Goal: Navigation & Orientation: Find specific page/section

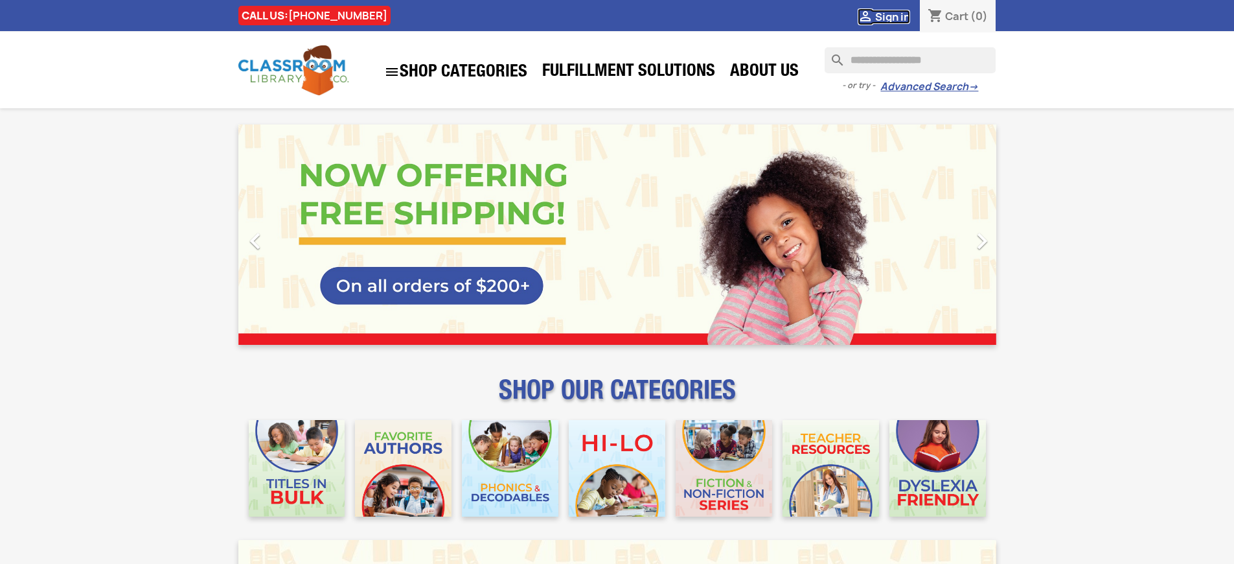
click at [899, 16] on span "Sign in" at bounding box center [892, 17] width 35 height 14
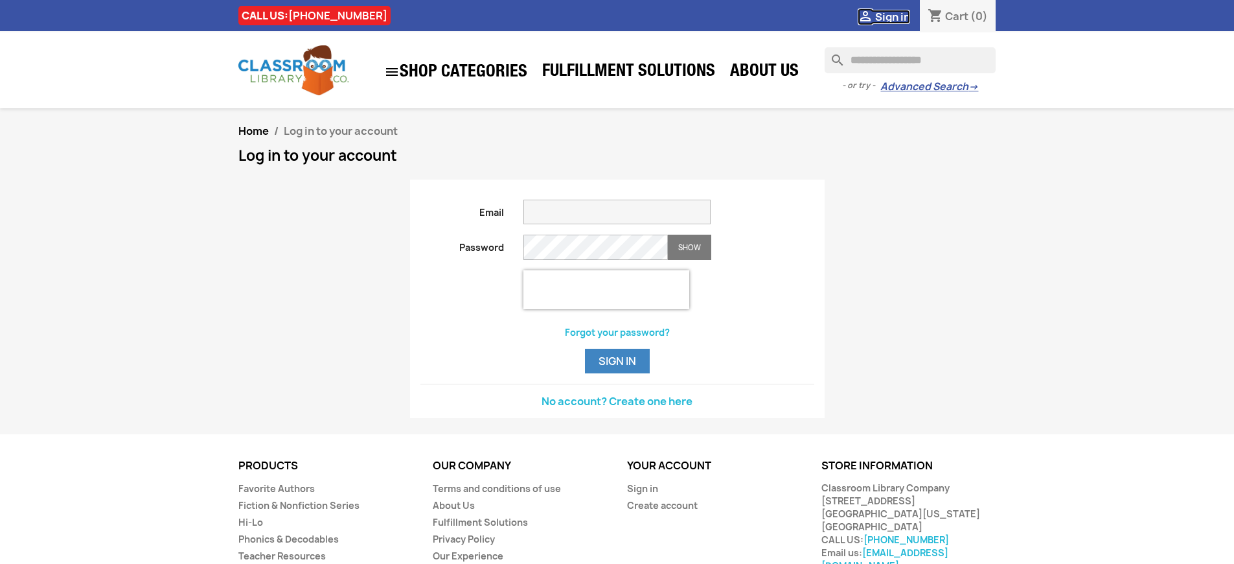
click at [899, 16] on span "Sign in" at bounding box center [892, 17] width 35 height 14
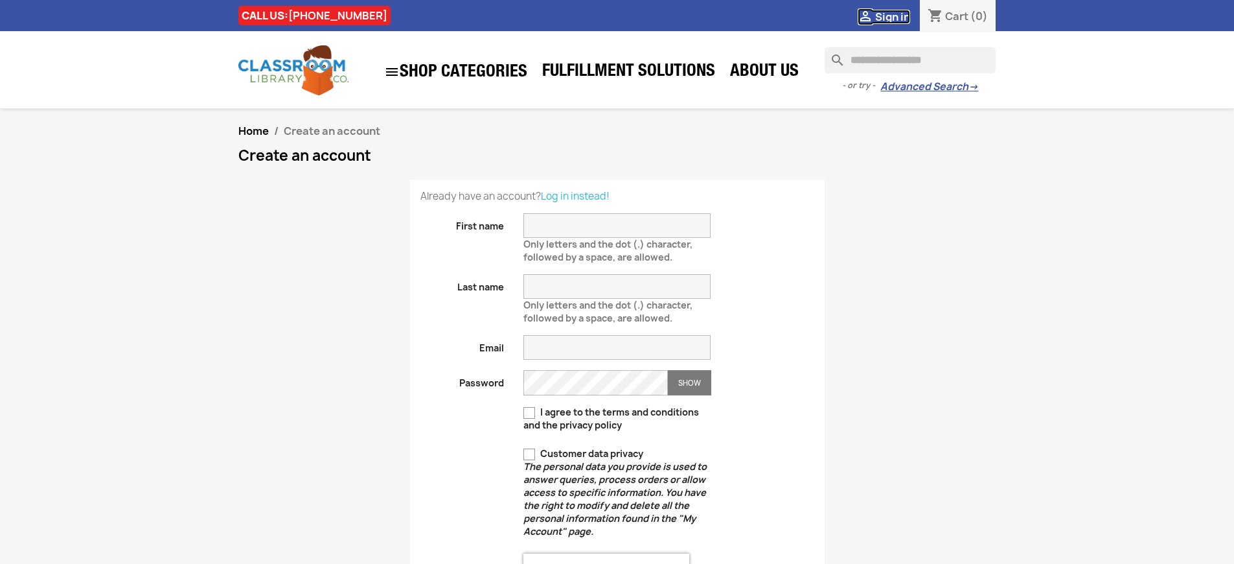
click at [899, 16] on span "Sign in" at bounding box center [892, 17] width 35 height 14
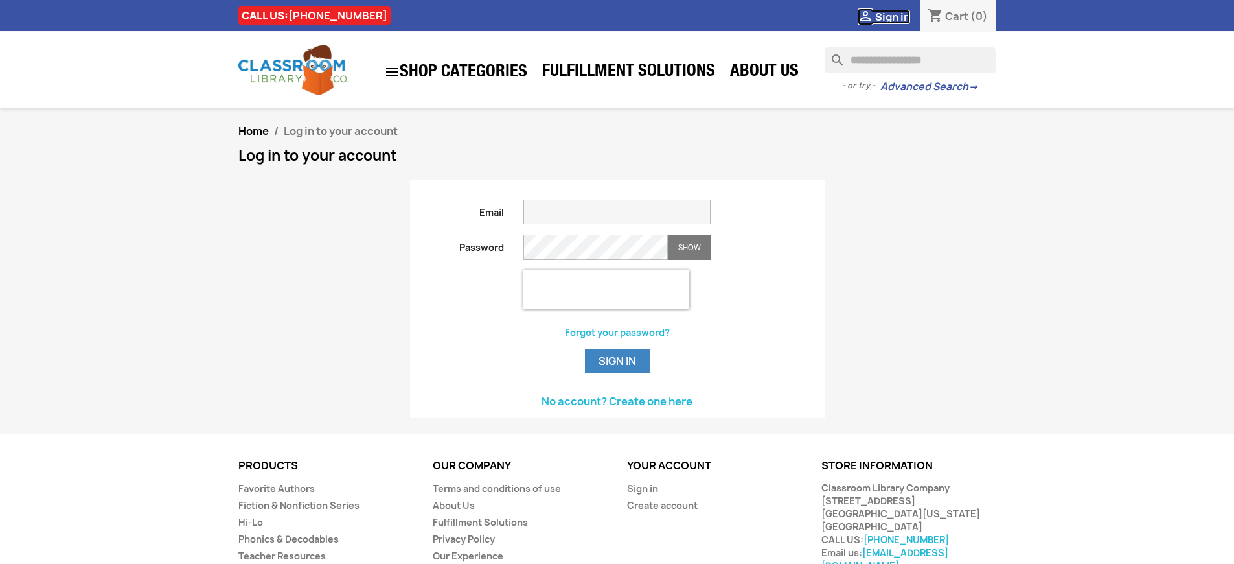
click at [899, 16] on span "Sign in" at bounding box center [892, 17] width 35 height 14
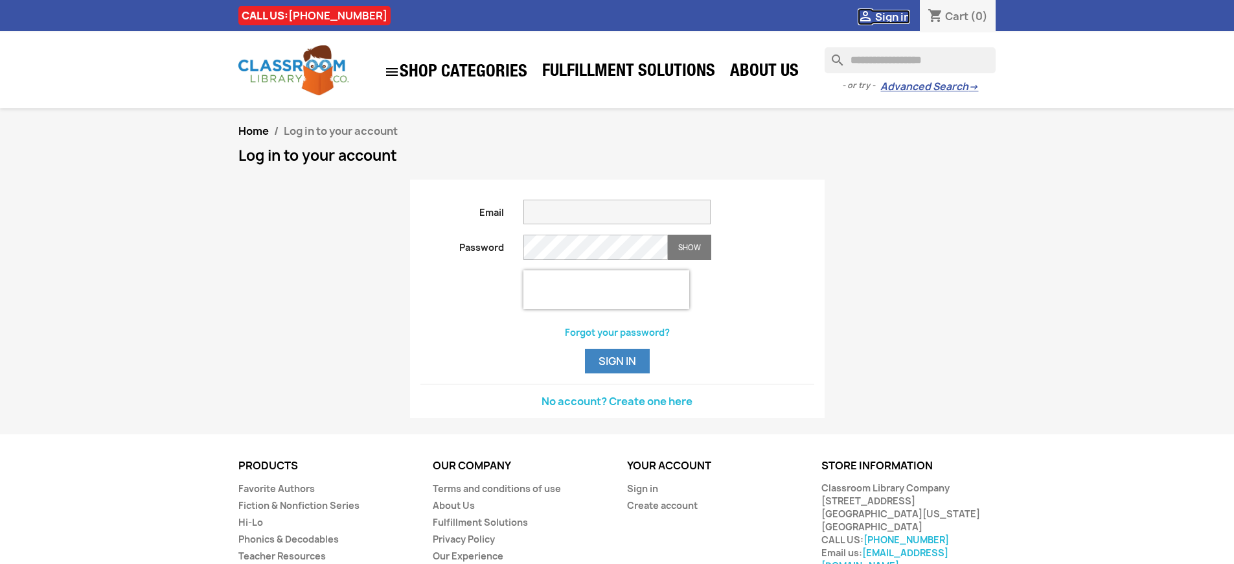
click at [899, 16] on span "Sign in" at bounding box center [892, 17] width 35 height 14
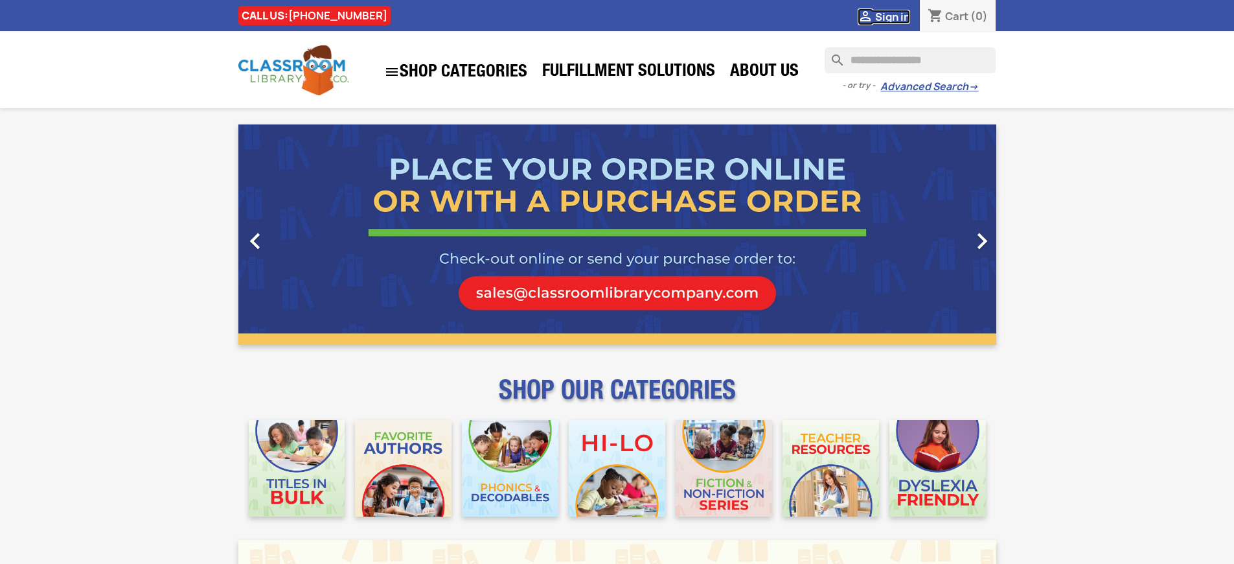
click at [899, 16] on span "Sign in" at bounding box center [892, 17] width 35 height 14
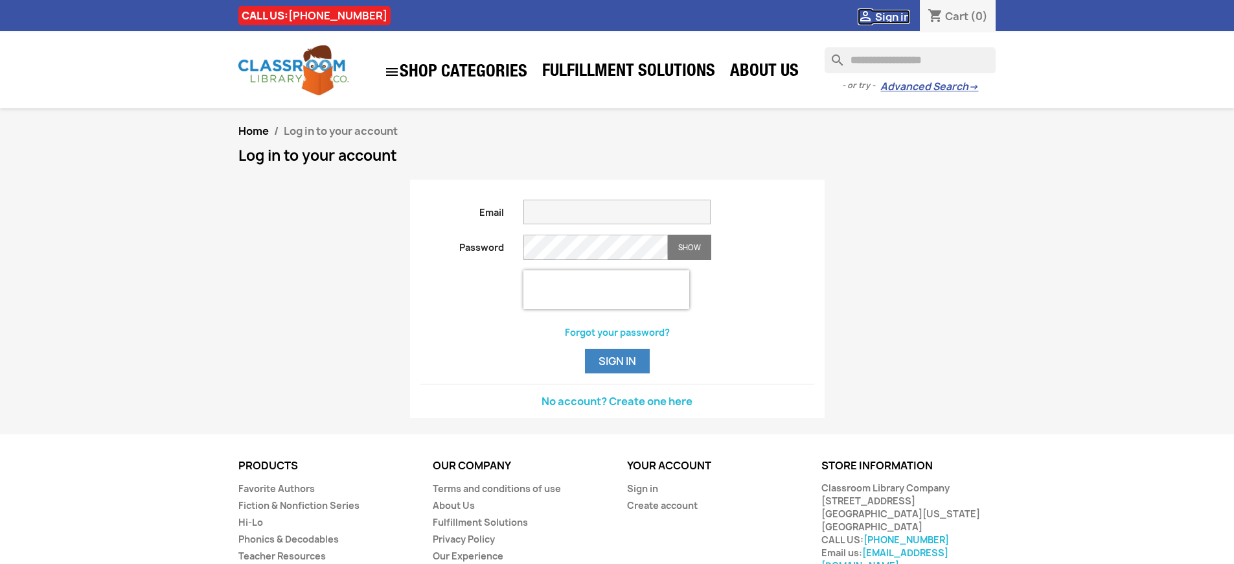
click at [899, 16] on span "Sign in" at bounding box center [892, 17] width 35 height 14
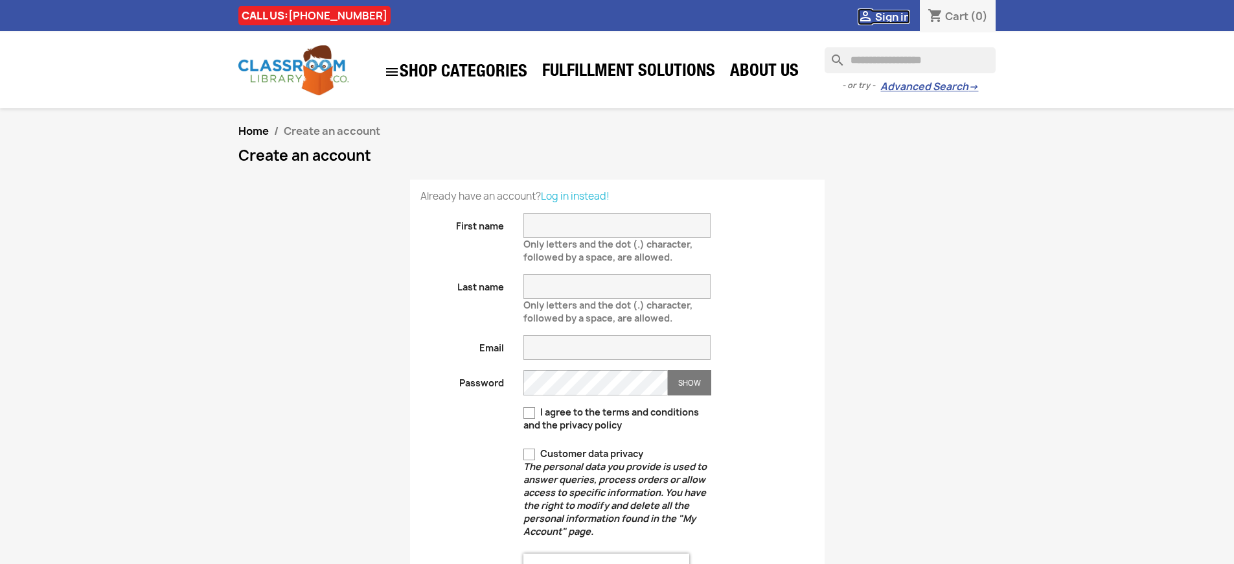
click at [899, 16] on span "Sign in" at bounding box center [892, 17] width 35 height 14
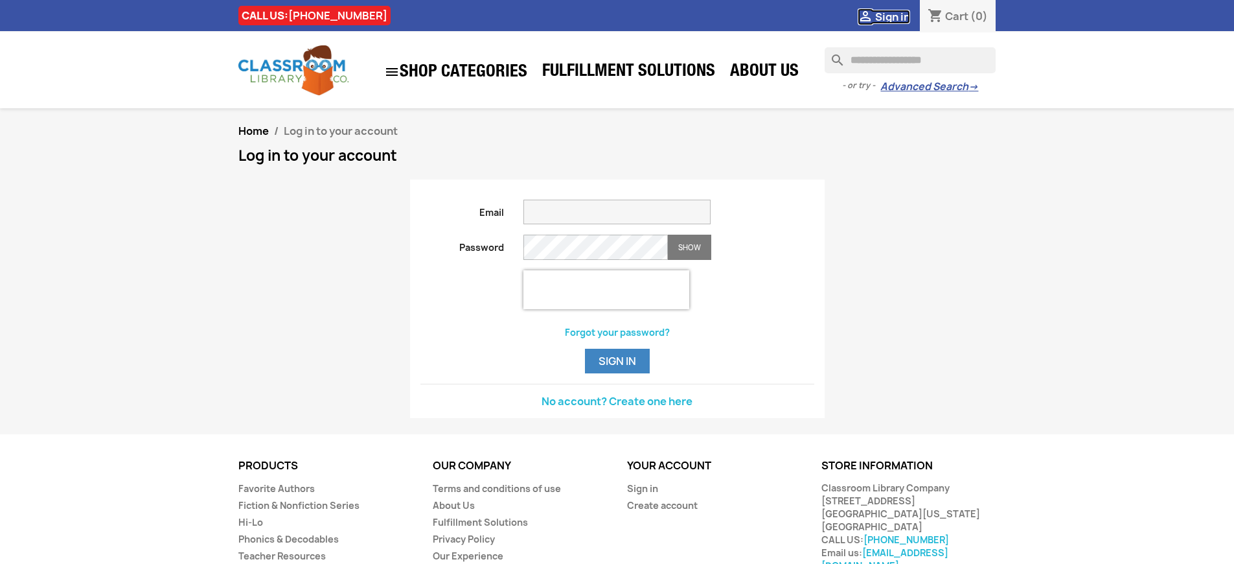
click at [899, 16] on span "Sign in" at bounding box center [892, 17] width 35 height 14
click at [617, 373] on button "Sign in" at bounding box center [617, 361] width 65 height 25
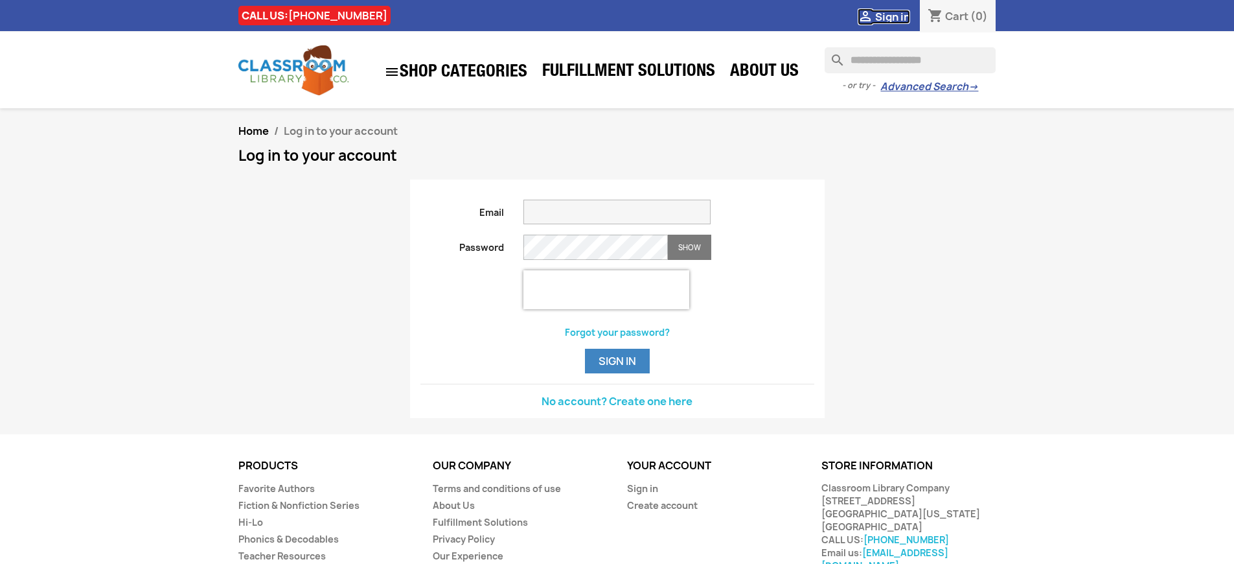
click at [899, 16] on span "Sign in" at bounding box center [892, 17] width 35 height 14
click at [617, 373] on button "Sign in" at bounding box center [617, 361] width 65 height 25
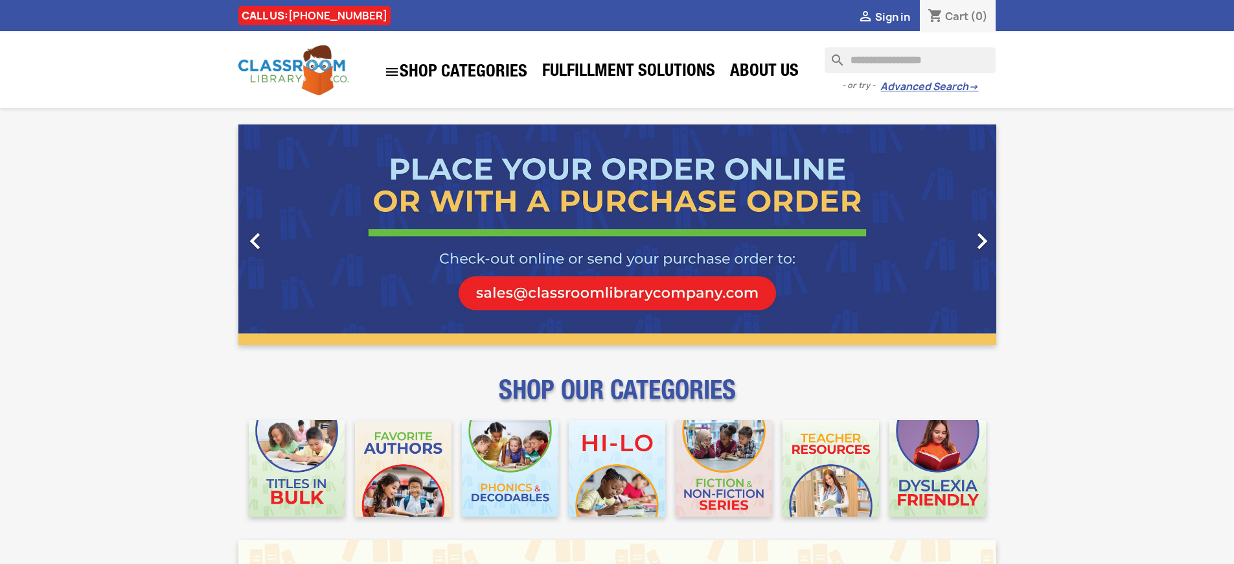
click at [899, 16] on span "Sign in" at bounding box center [892, 17] width 35 height 14
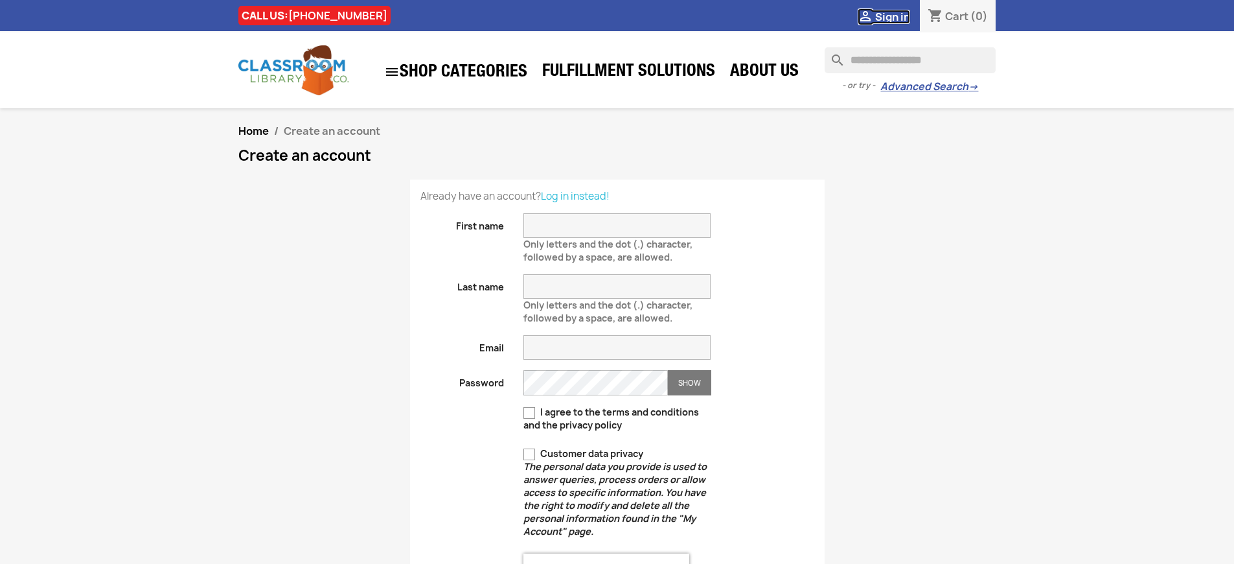
click at [899, 16] on span "Sign in" at bounding box center [892, 17] width 35 height 14
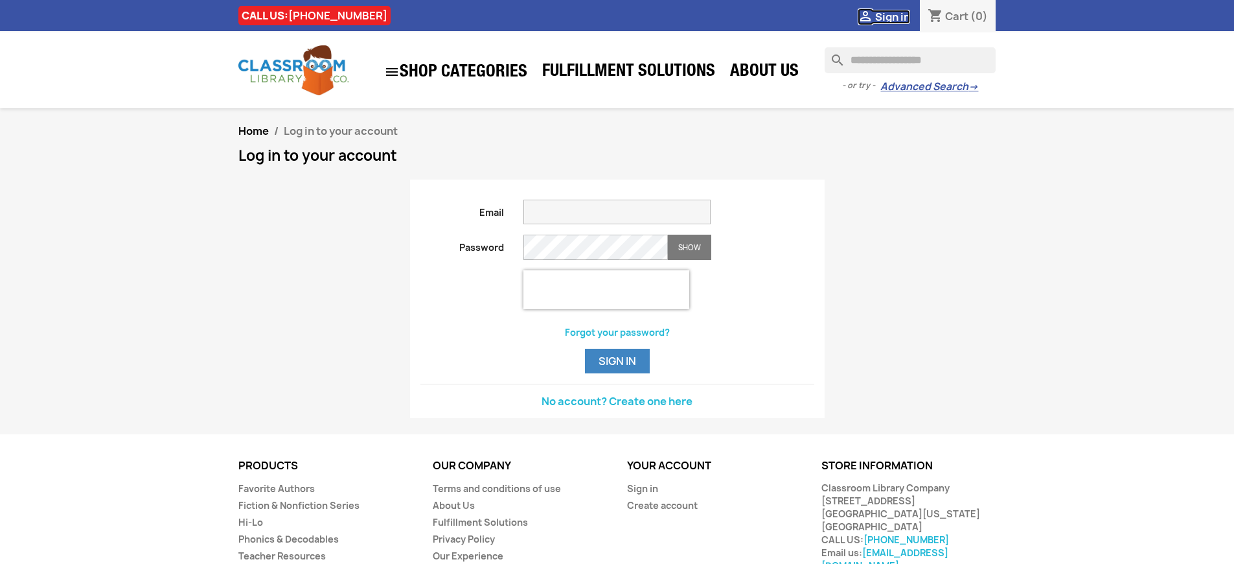
click at [899, 16] on span "Sign in" at bounding box center [892, 17] width 35 height 14
click at [641, 494] on link "Sign in" at bounding box center [642, 488] width 31 height 12
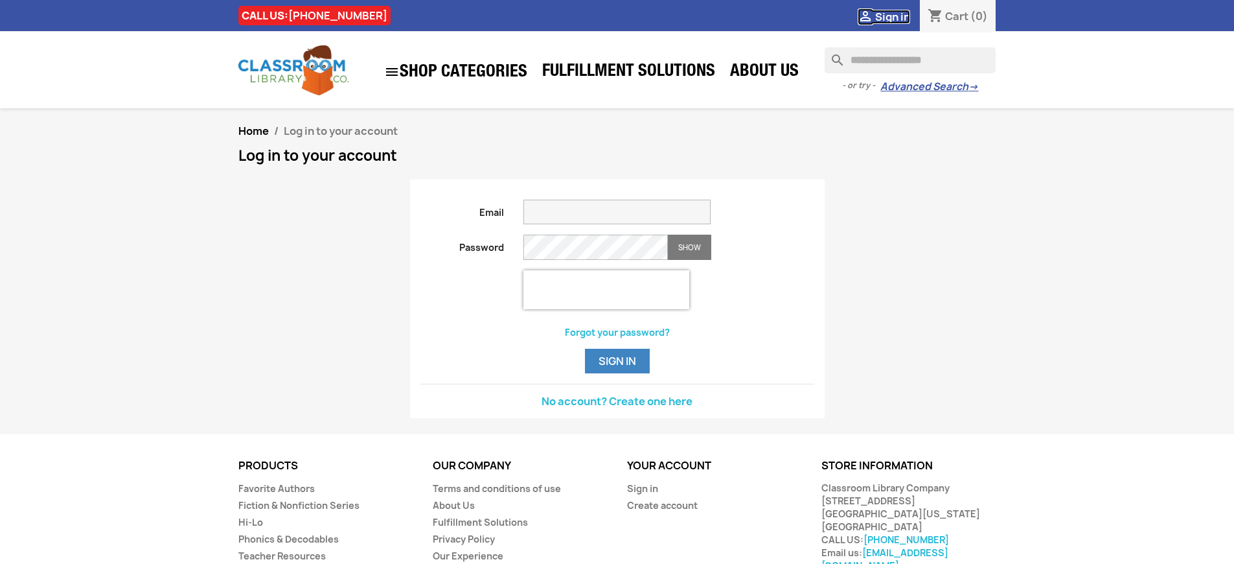
click at [899, 16] on span "Sign in" at bounding box center [892, 17] width 35 height 14
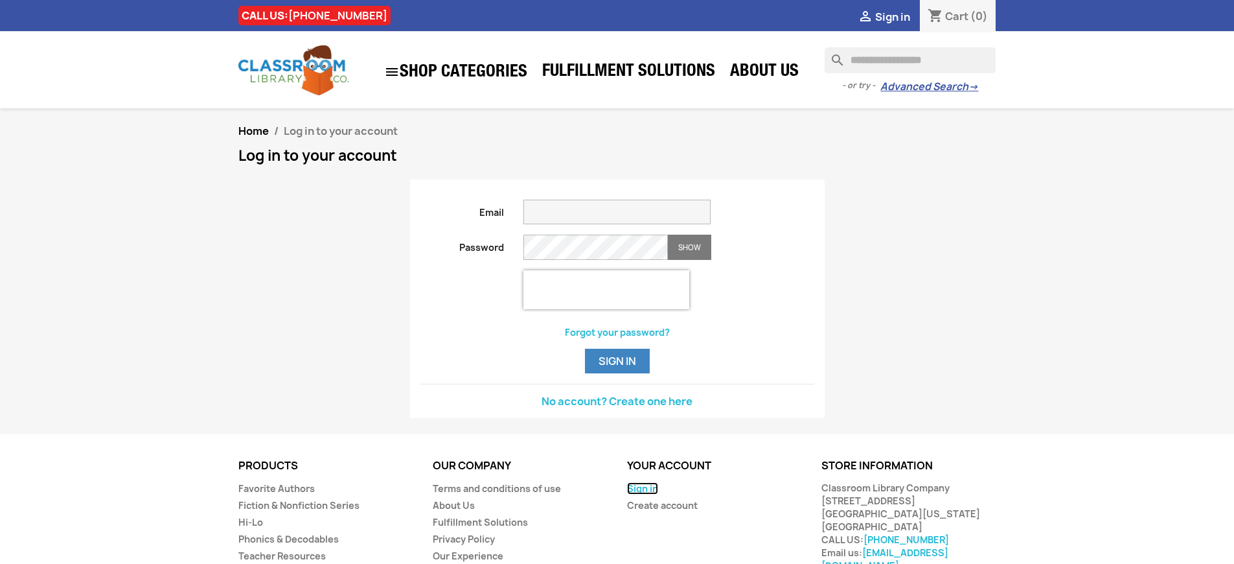
click at [641, 494] on link "Sign in" at bounding box center [642, 488] width 31 height 12
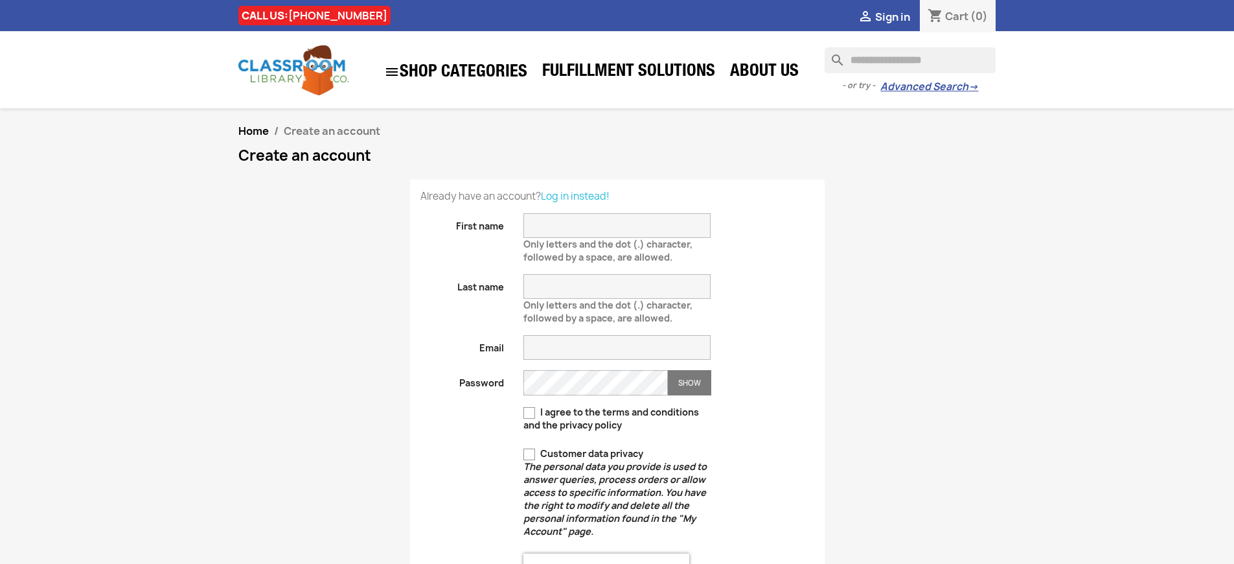
click at [617, 163] on h1 "Create an account" at bounding box center [617, 156] width 758 height 16
